Goal: Find specific page/section: Find specific page/section

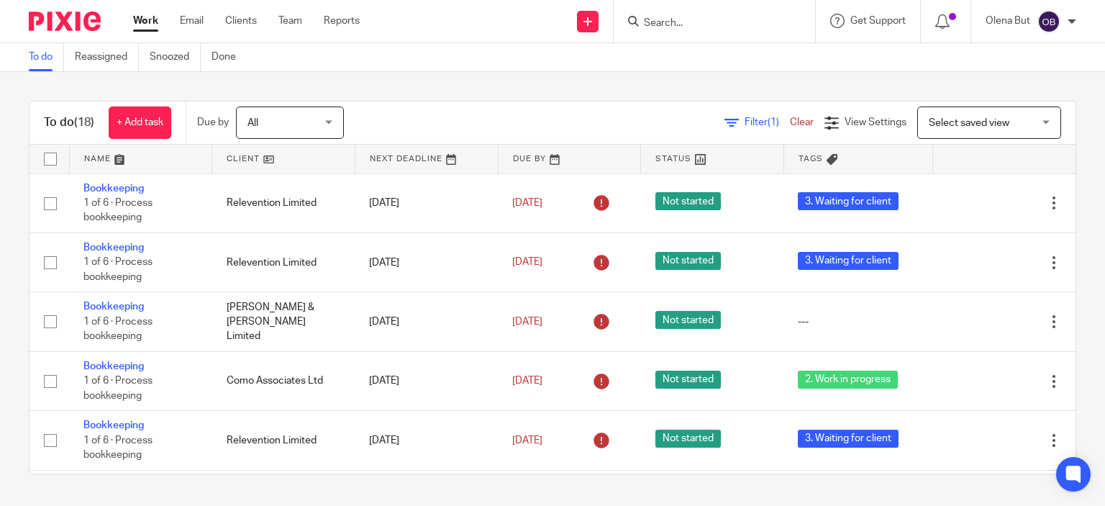
click at [696, 25] on input "Search" at bounding box center [708, 23] width 130 height 13
type input "К"
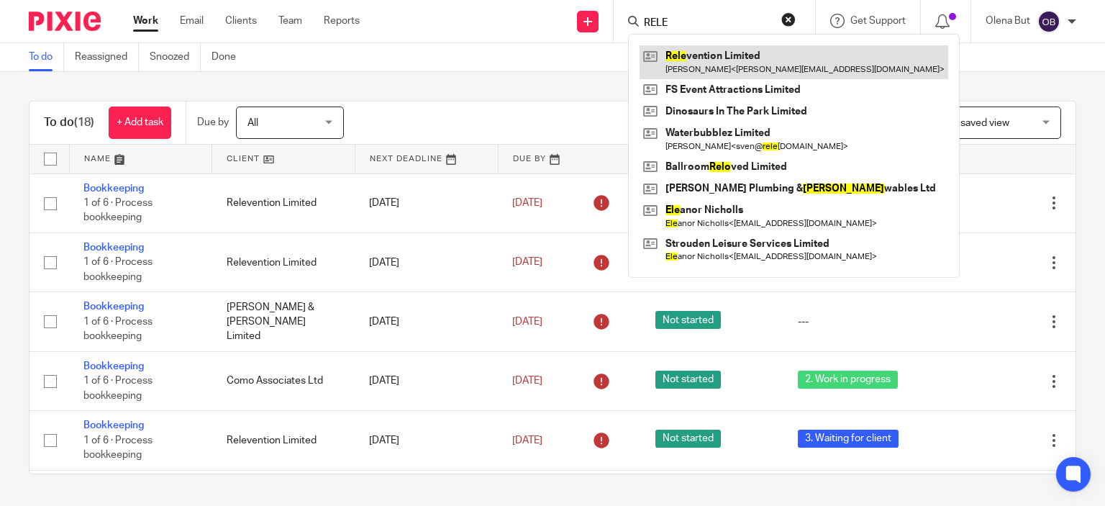
type input "RELE"
click at [685, 63] on link at bounding box center [794, 61] width 309 height 33
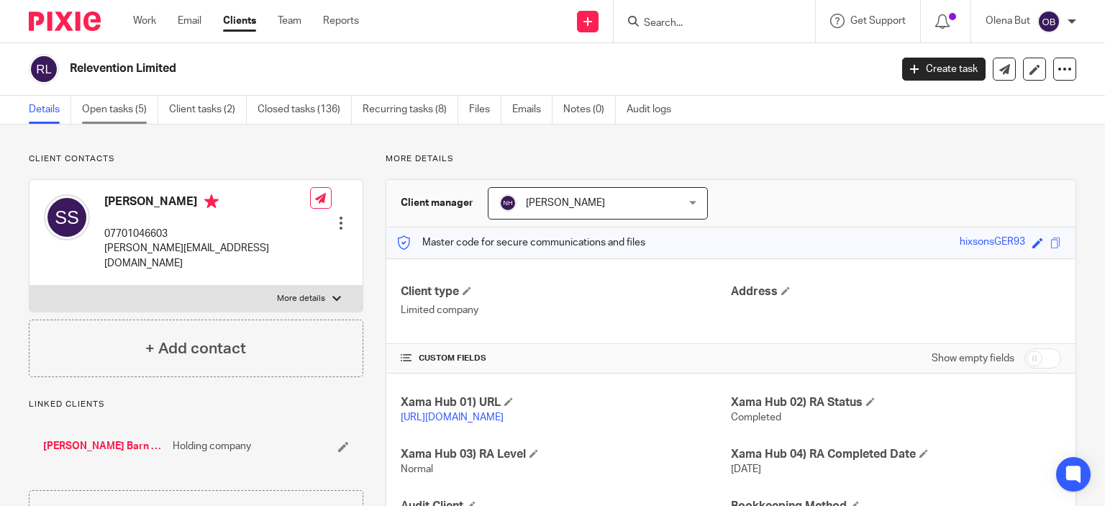
click at [119, 104] on link "Open tasks (5)" at bounding box center [120, 110] width 76 height 28
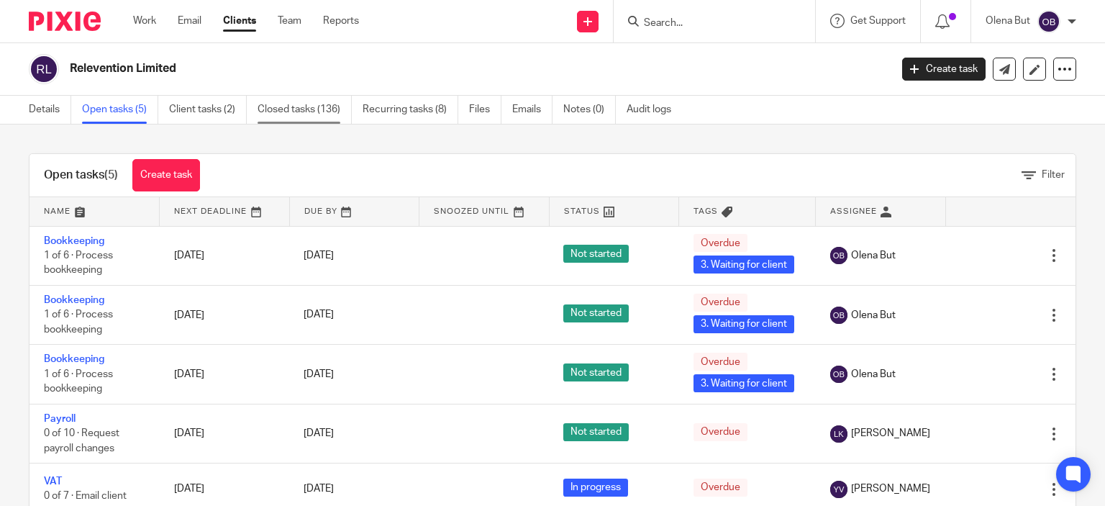
click at [298, 112] on link "Closed tasks (136)" at bounding box center [305, 110] width 94 height 28
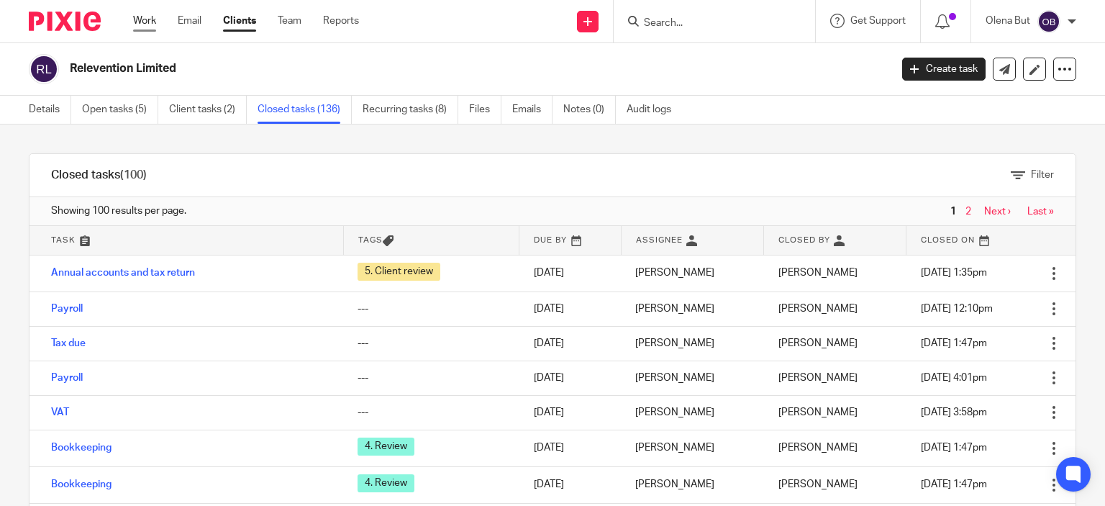
click at [145, 21] on link "Work" at bounding box center [144, 21] width 23 height 14
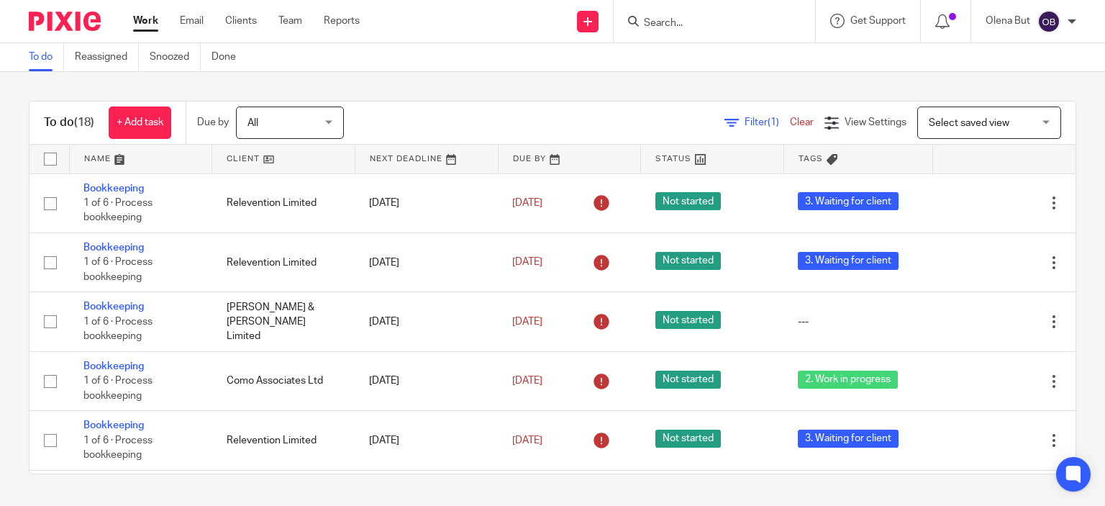
click at [681, 19] on input "Search" at bounding box center [708, 23] width 130 height 13
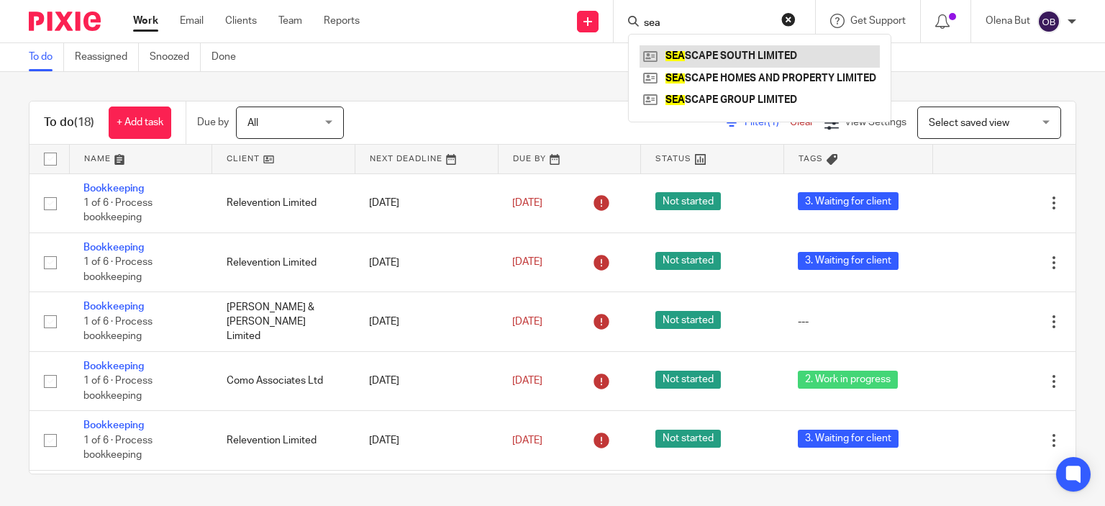
type input "sea"
click at [729, 56] on link at bounding box center [760, 56] width 240 height 22
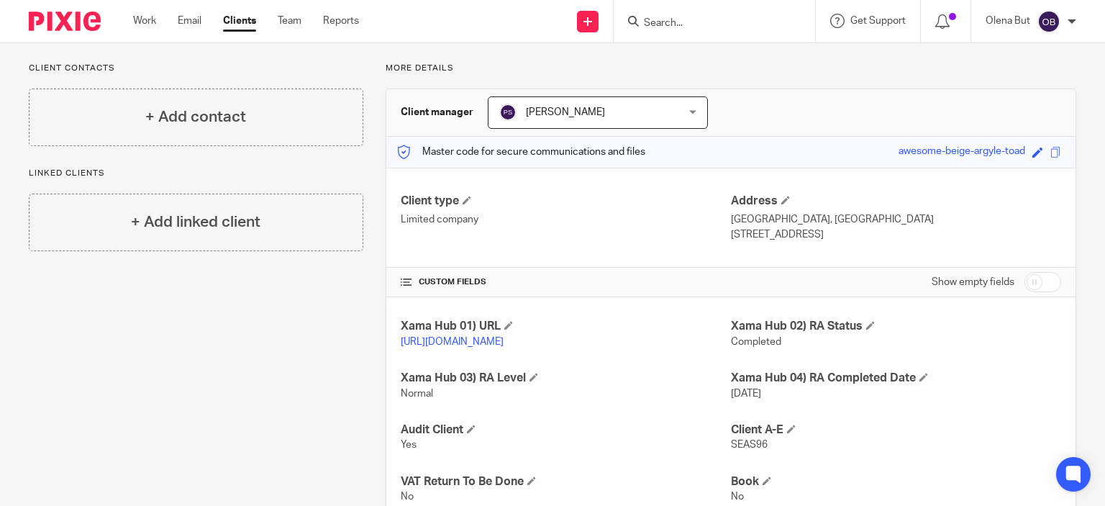
scroll to position [54, 0]
